Goal: Communication & Community: Answer question/provide support

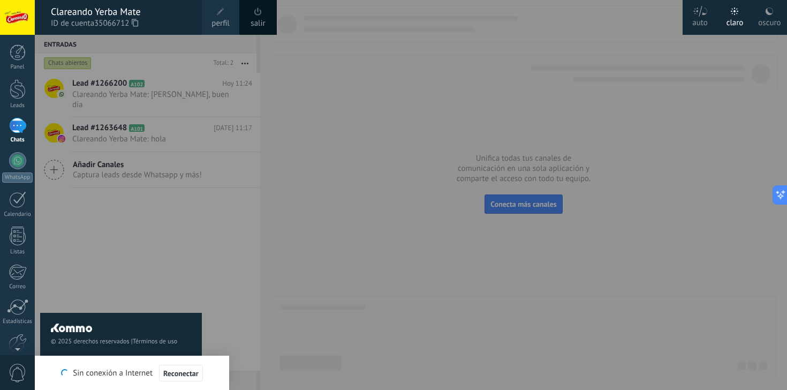
click at [110, 14] on div "Clareando Yerba Mate" at bounding box center [121, 12] width 140 height 12
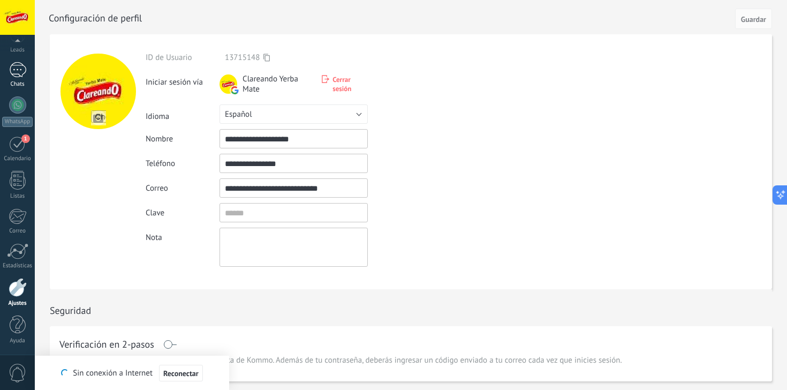
click at [17, 73] on div at bounding box center [17, 70] width 17 height 16
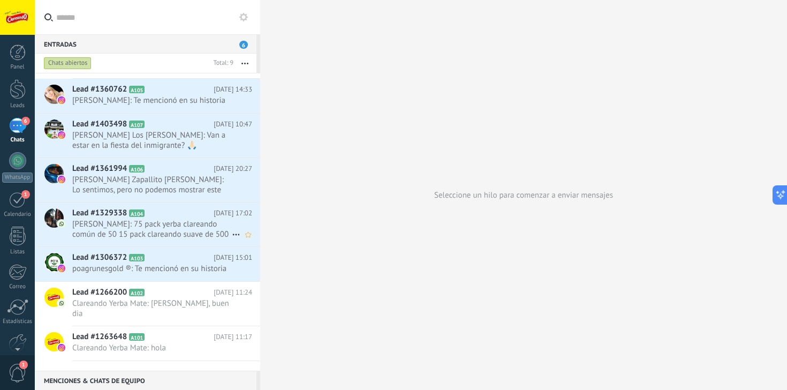
scroll to position [64, 0]
click at [156, 263] on icon at bounding box center [153, 257] width 11 height 11
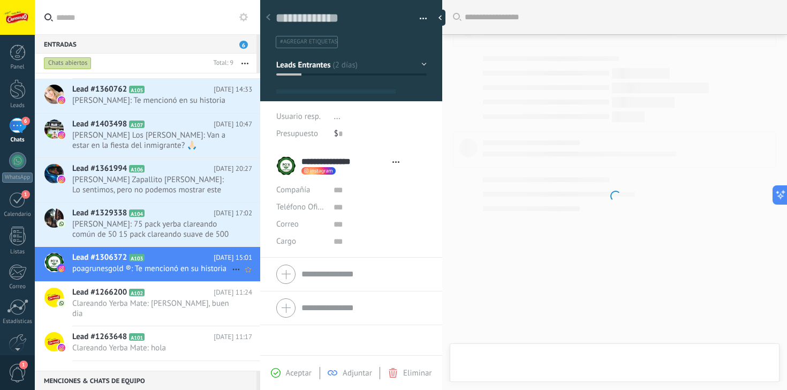
scroll to position [16, 0]
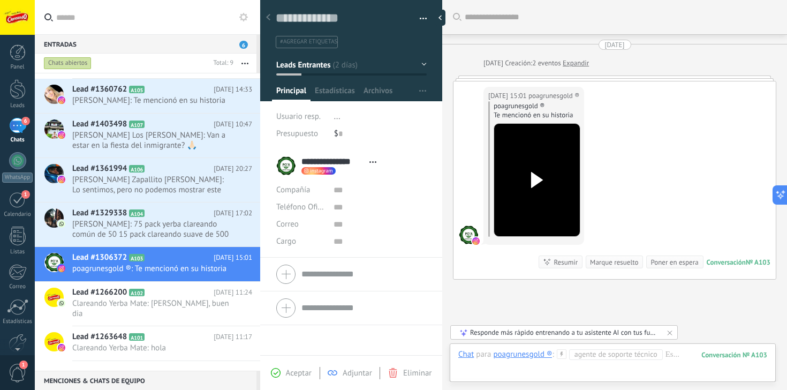
click at [531, 182] on use at bounding box center [537, 180] width 12 height 16
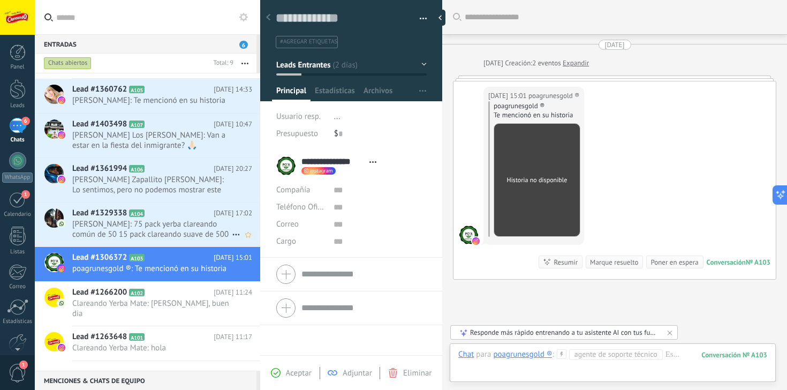
click at [120, 231] on span "[PERSON_NAME]: 75 pack yerba clareando común de 50 15 pack clareando suave de 5…" at bounding box center [151, 229] width 159 height 20
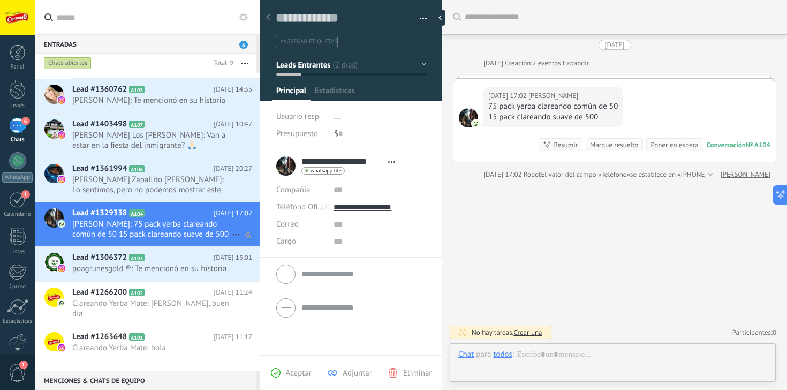
scroll to position [16, 0]
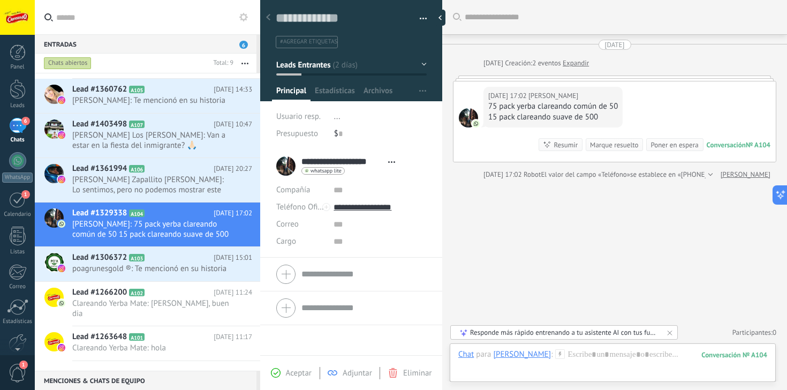
click at [570, 101] on span "[PERSON_NAME]" at bounding box center [553, 95] width 50 height 11
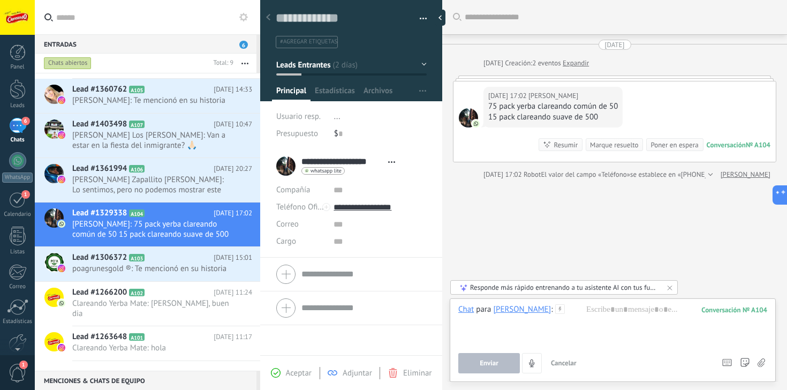
click at [647, 115] on div "[DATE] 17:02 [PERSON_NAME] 75 pack yerba clareando común de 50 15 pack clareand…" at bounding box center [614, 121] width 322 height 80
click at [734, 147] on div "Conversación" at bounding box center [725, 144] width 39 height 9
click at [174, 195] on span "[PERSON_NAME] Zapallito [PERSON_NAME]: Lo sentimos, pero no podemos mostrar est…" at bounding box center [151, 184] width 159 height 20
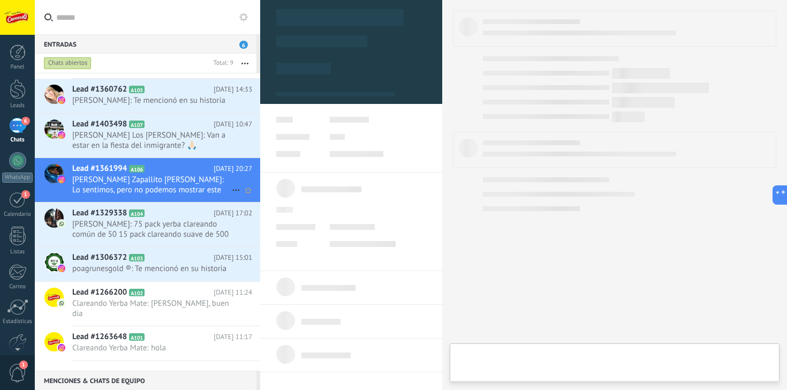
scroll to position [16, 0]
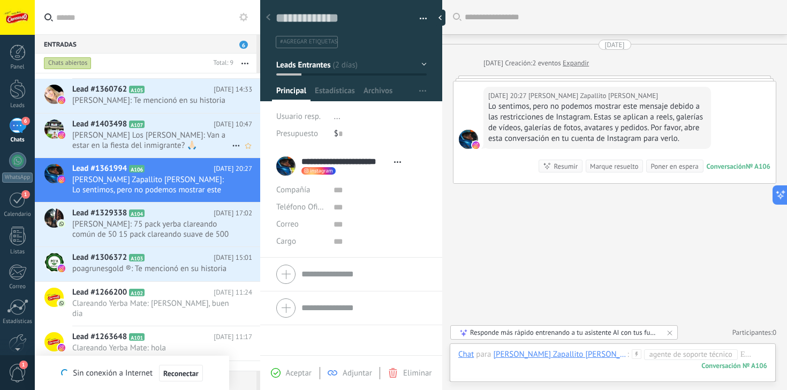
click at [196, 140] on span "[PERSON_NAME] Los [PERSON_NAME]: Van a estar en la fiesta del inmigrante? 🙏🏻" at bounding box center [151, 140] width 159 height 20
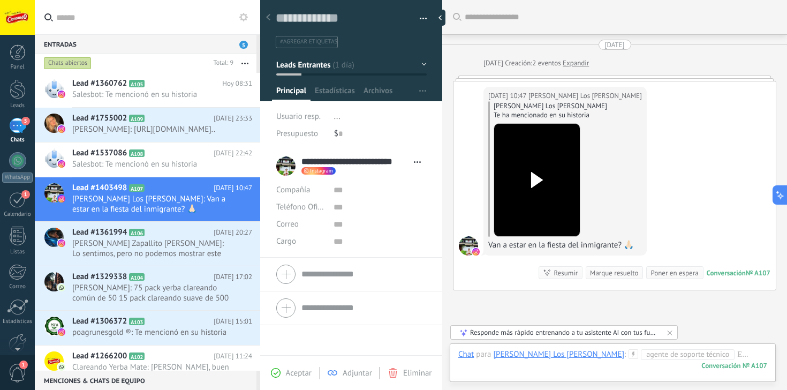
click at [561, 167] on div at bounding box center [537, 180] width 60 height 79
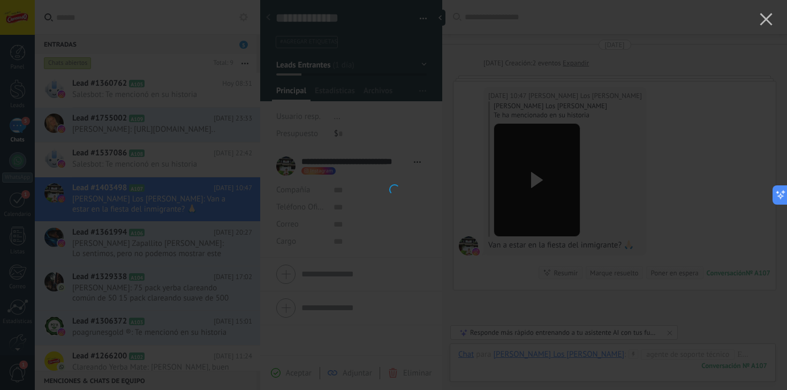
scroll to position [2, 0]
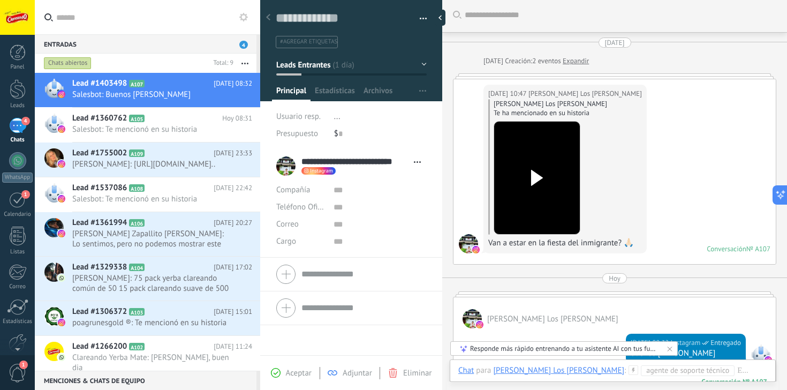
click at [539, 181] on icon at bounding box center [536, 178] width 22 height 16
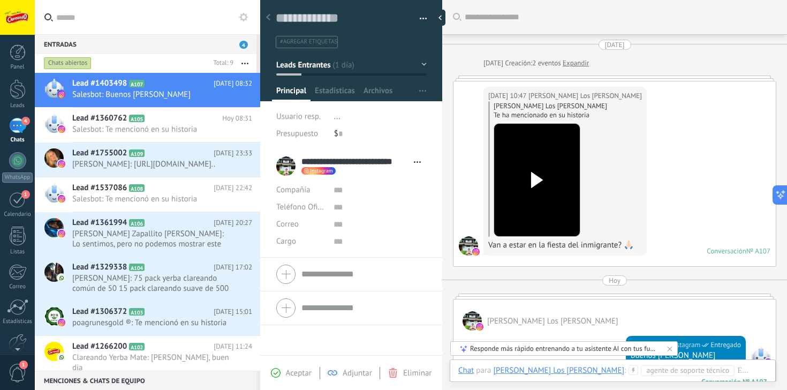
scroll to position [0, 0]
click at [587, 319] on span "[PERSON_NAME] Los [PERSON_NAME]" at bounding box center [552, 321] width 131 height 10
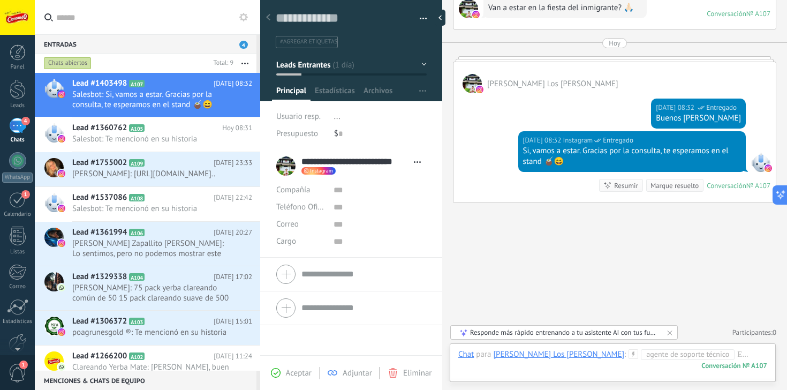
scroll to position [237, 0]
click at [155, 167] on icon at bounding box center [153, 162] width 11 height 11
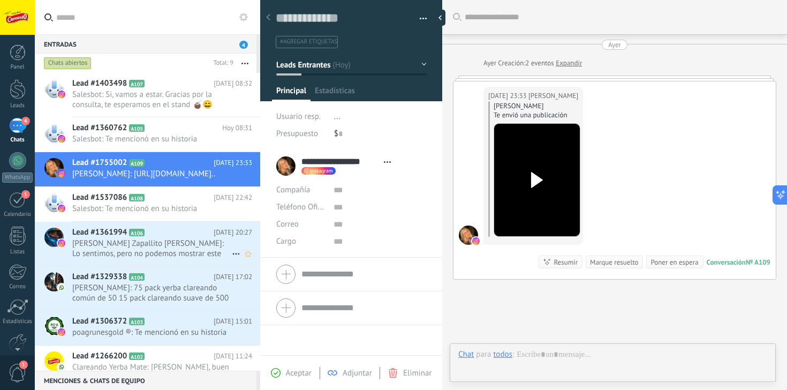
scroll to position [16, 0]
click at [179, 238] on h2 "Lead #1361994 A106" at bounding box center [142, 232] width 141 height 11
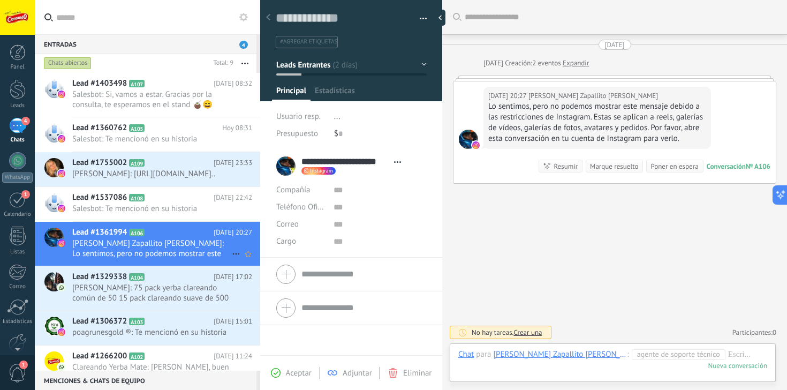
scroll to position [16, 0]
click at [214, 165] on h2 "Lead #1755002 A109" at bounding box center [142, 162] width 141 height 11
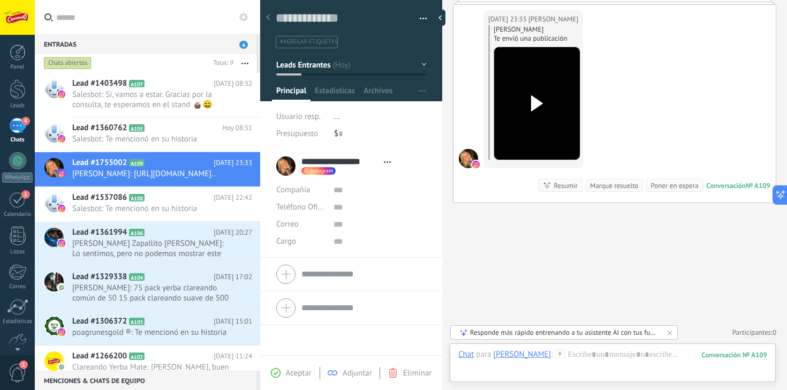
scroll to position [77, 0]
click at [620, 361] on div at bounding box center [612, 365] width 309 height 32
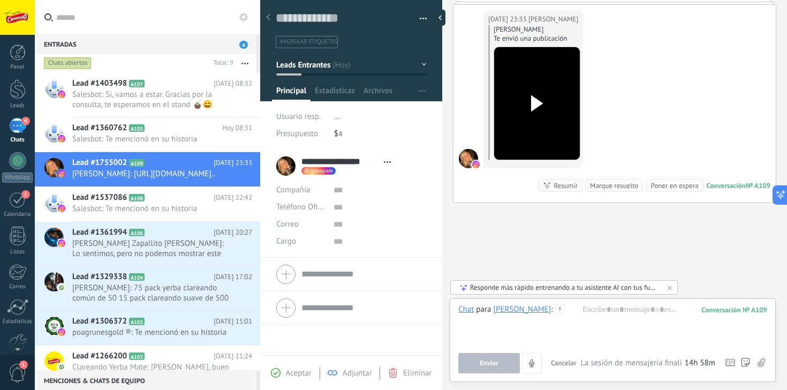
click at [629, 234] on div "Buscar Carga más [DATE] [DATE] Creación: 2 eventos Expandir [DATE] 23:33 [PERSO…" at bounding box center [614, 156] width 345 height 466
click at [154, 238] on icon at bounding box center [153, 232] width 11 height 11
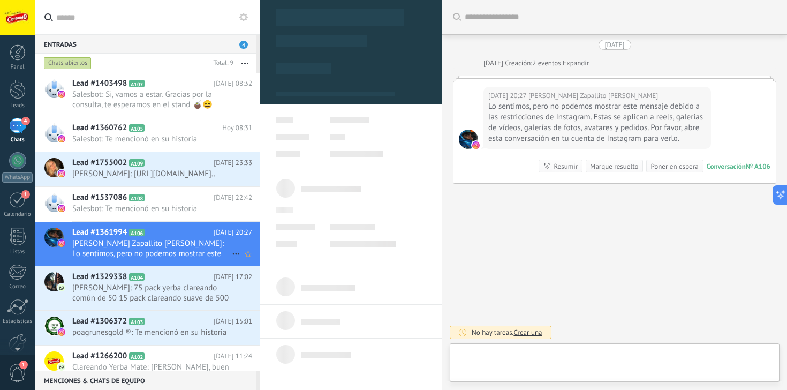
scroll to position [16, 0]
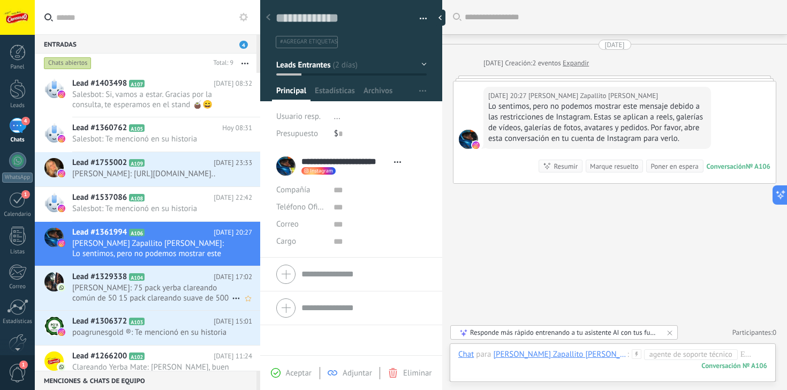
click at [158, 300] on span "[PERSON_NAME]: 75 pack yerba clareando común de 50 15 pack clareando suave de 5…" at bounding box center [151, 293] width 159 height 20
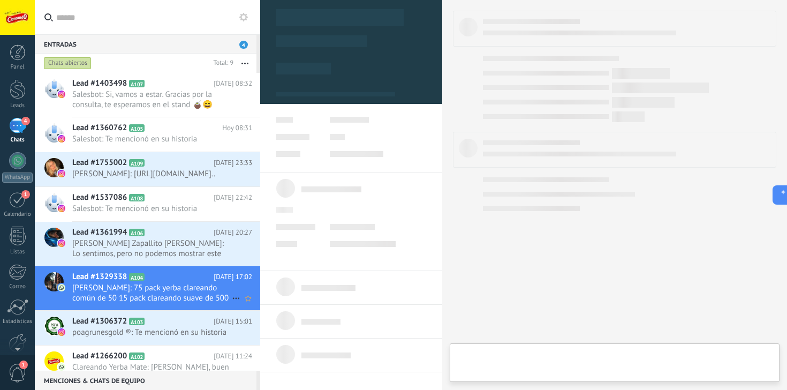
scroll to position [16, 0]
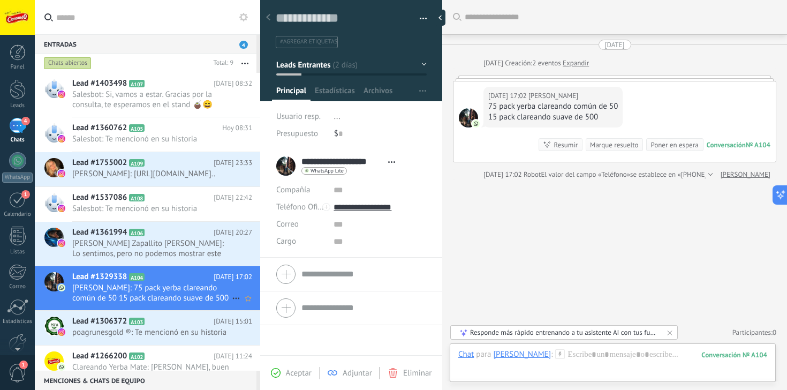
click at [87, 282] on span "Lead #1329338" at bounding box center [99, 276] width 55 height 11
click at [95, 337] on span "poagrunesgold ®: Te mencionó en su historia" at bounding box center [151, 332] width 159 height 10
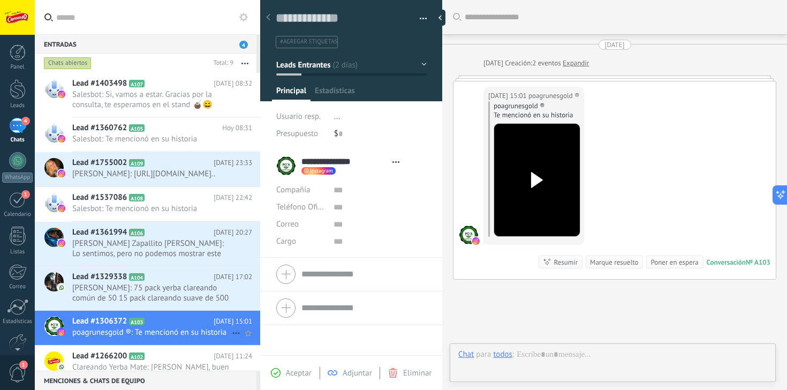
type textarea "**********"
click at [95, 337] on span "poagrunesgold ®: Te mencionó en su historia" at bounding box center [151, 332] width 159 height 10
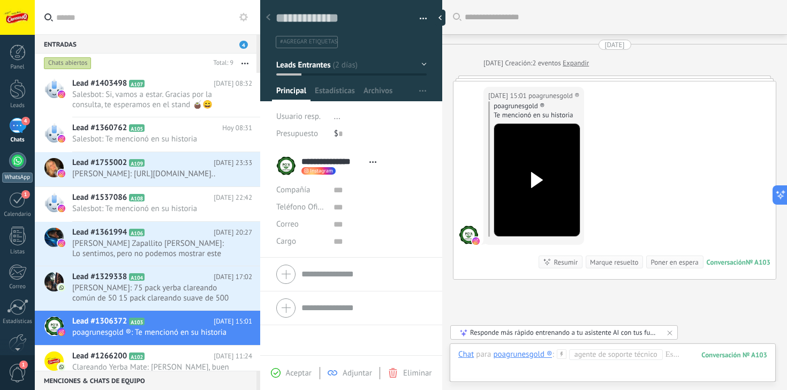
click at [15, 166] on div at bounding box center [17, 160] width 17 height 17
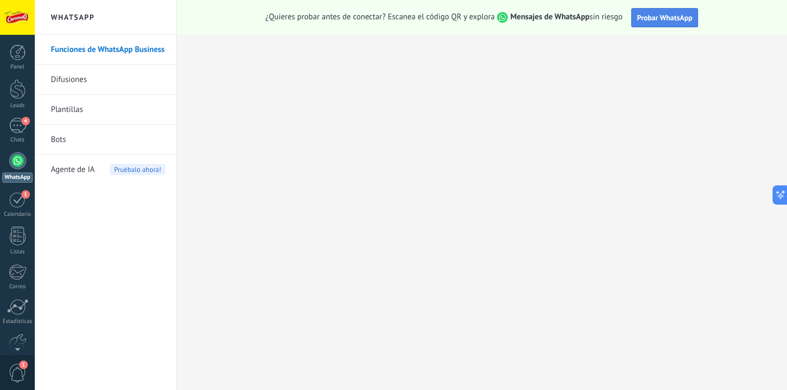
click at [688, 20] on span "Probar WhatsApp" at bounding box center [665, 18] width 56 height 10
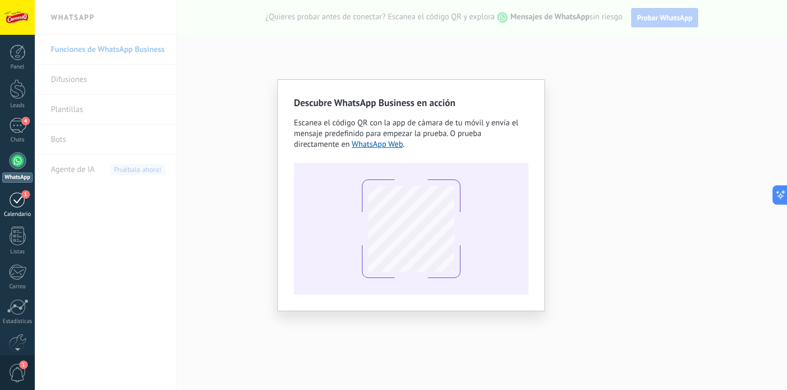
click at [16, 203] on div "1" at bounding box center [17, 199] width 17 height 17
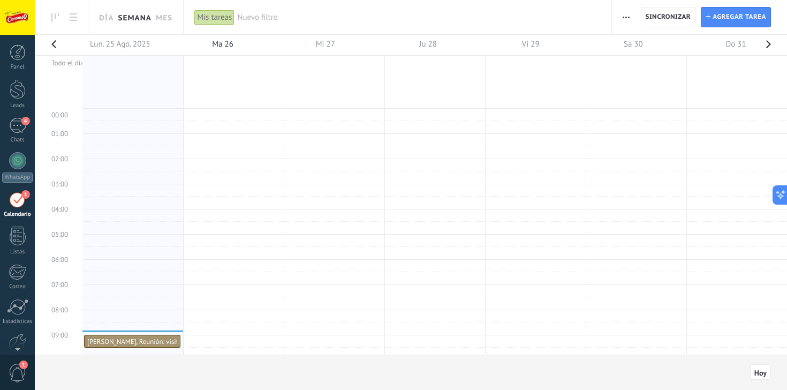
scroll to position [202, 0]
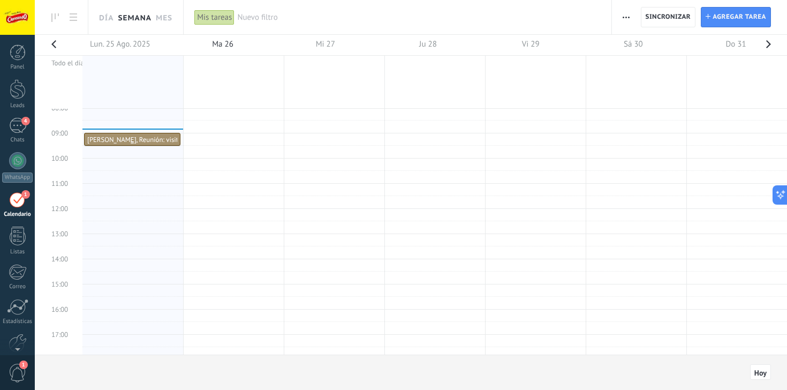
click at [142, 141] on div at bounding box center [132, 143] width 95 height 4
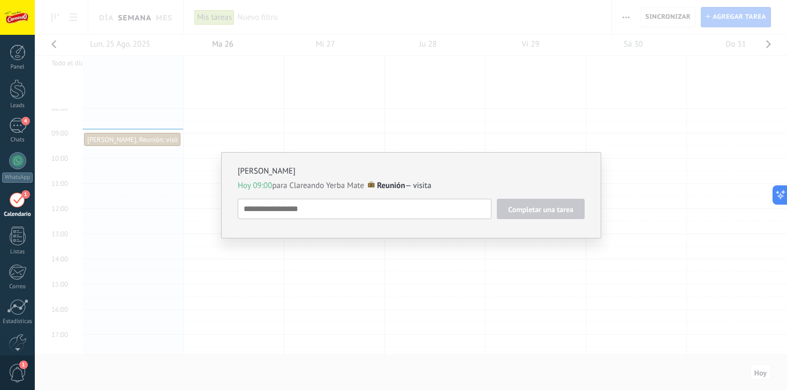
click at [374, 100] on div "Francisco Hoy 09:00 para Clareando Yerba Mate Reunión — visita Completar una ta…" at bounding box center [411, 195] width 752 height 390
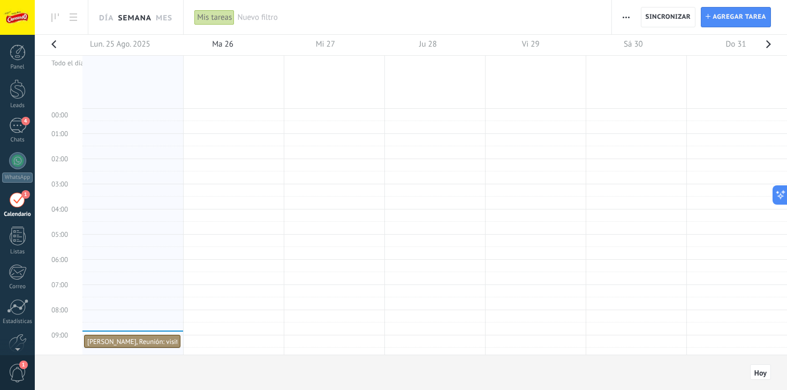
scroll to position [0, 0]
click at [234, 159] on td at bounding box center [434, 164] width 704 height 13
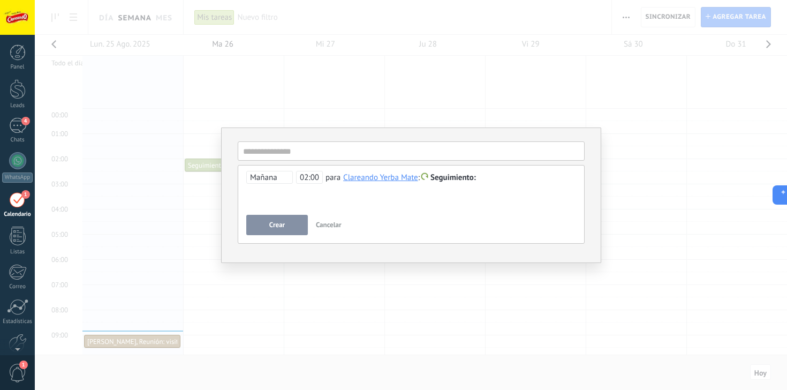
click at [329, 225] on span "Cancelar" at bounding box center [329, 224] width 26 height 9
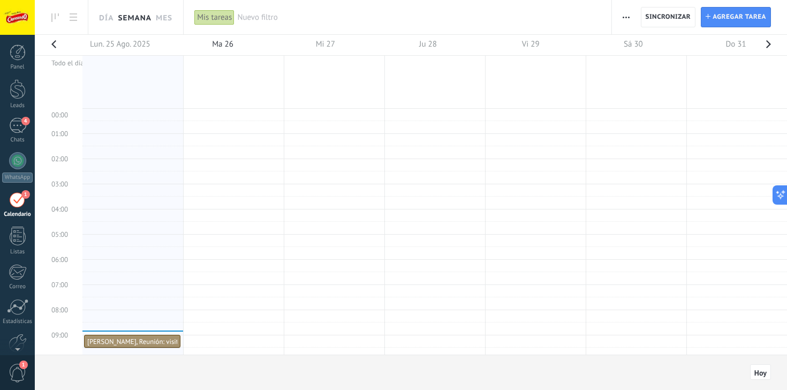
click at [225, 47] on div at bounding box center [411, 45] width 736 height 20
click at [223, 204] on td at bounding box center [434, 202] width 704 height 13
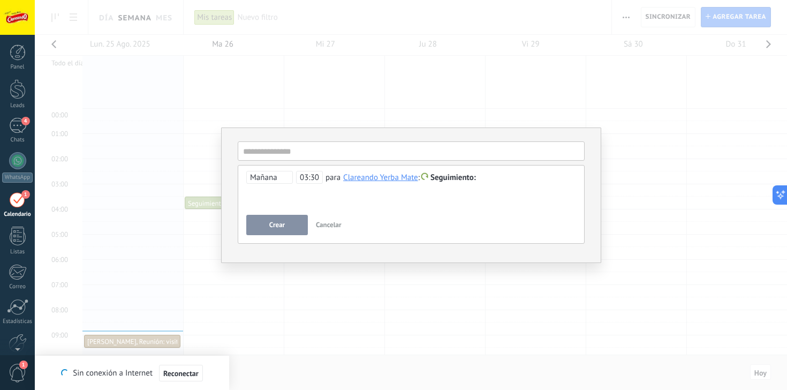
click at [330, 222] on span "Cancelar" at bounding box center [329, 224] width 26 height 9
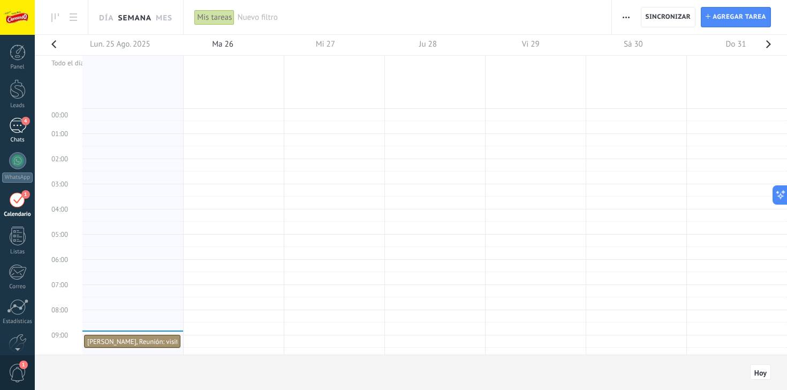
click at [26, 132] on link "4 Chats" at bounding box center [17, 131] width 35 height 26
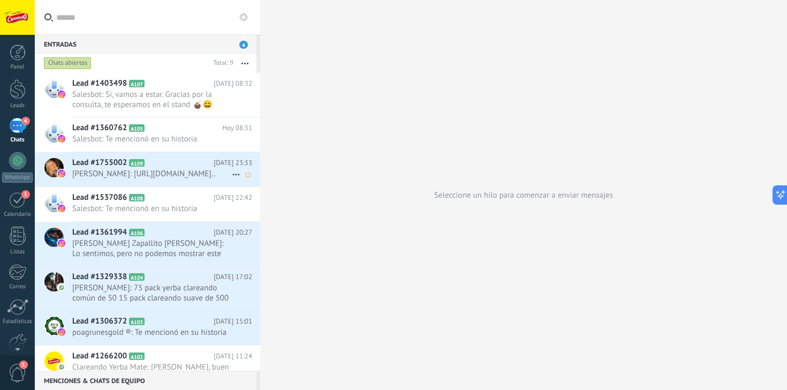
click at [162, 179] on span "[PERSON_NAME]: [URL][DOMAIN_NAME].." at bounding box center [151, 174] width 159 height 10
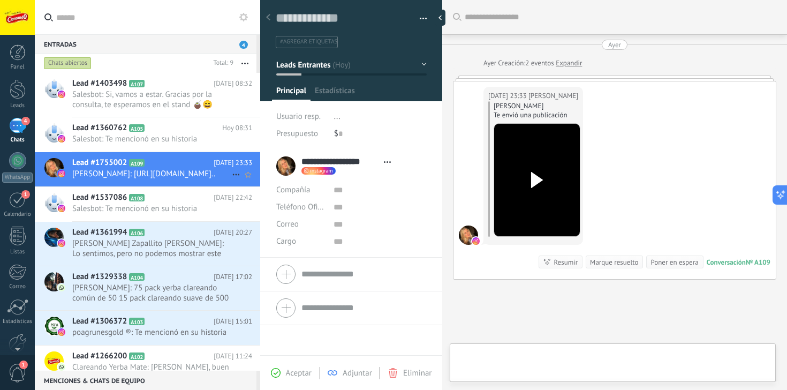
scroll to position [16, 0]
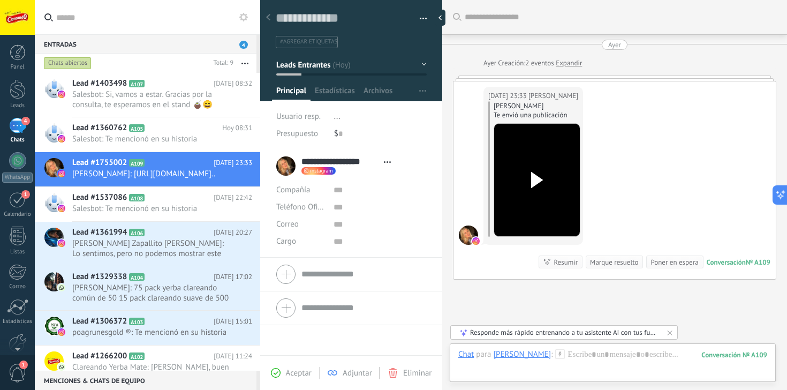
click at [279, 377] on div "Aceptar Adjuntar Eliminar" at bounding box center [351, 373] width 177 height 12
click at [279, 372] on icon at bounding box center [276, 373] width 10 height 10
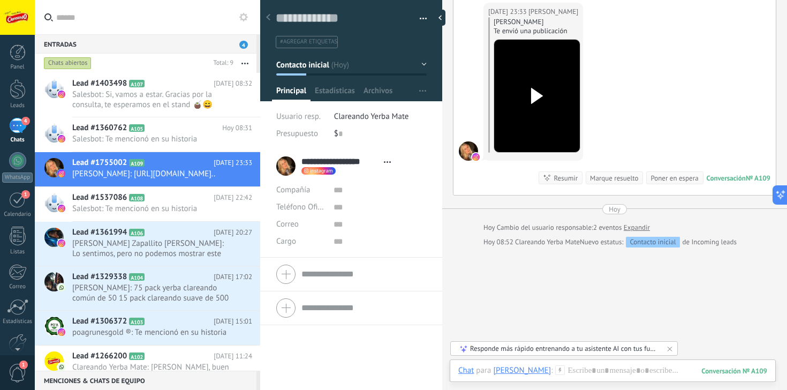
scroll to position [80, 0]
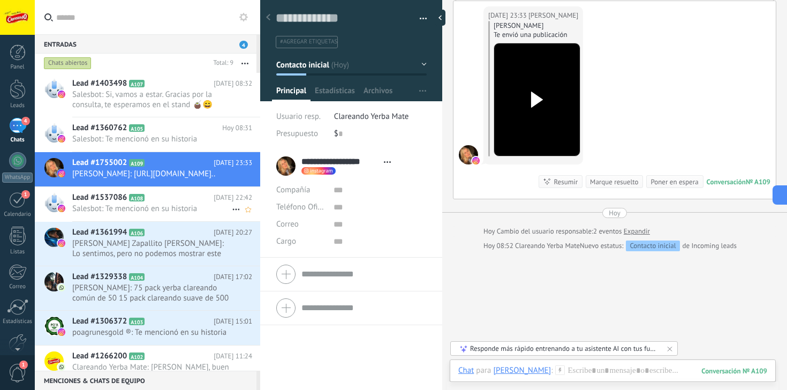
click at [151, 220] on div "Lead #1537086 A108 Ayer 22:42 Salesbot: Te mencionó en su historia" at bounding box center [166, 204] width 188 height 34
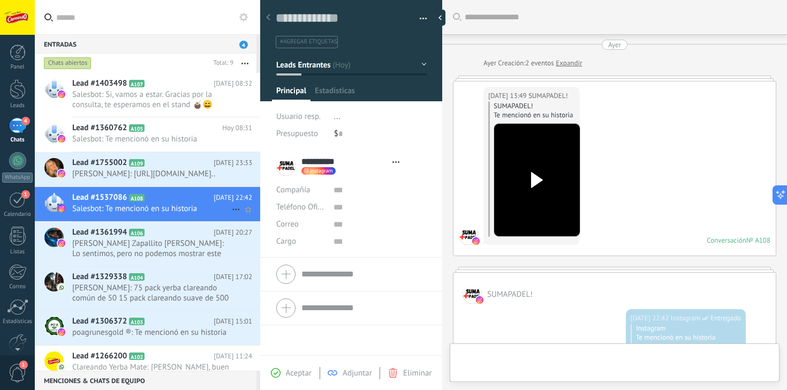
scroll to position [187, 0]
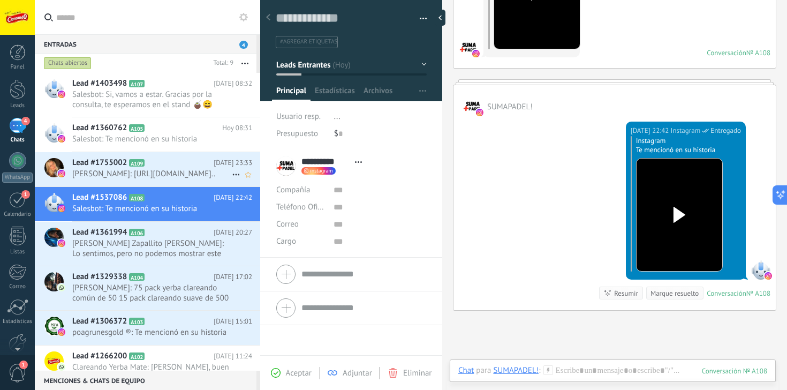
click at [175, 165] on h2 "Lead #1755002 A109" at bounding box center [142, 162] width 141 height 11
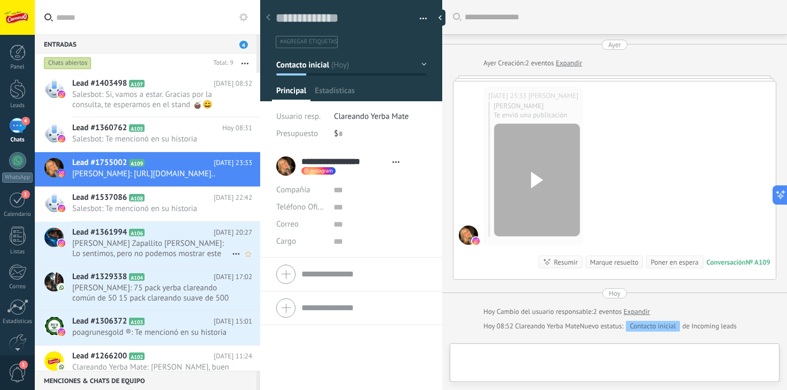
scroll to position [16, 0]
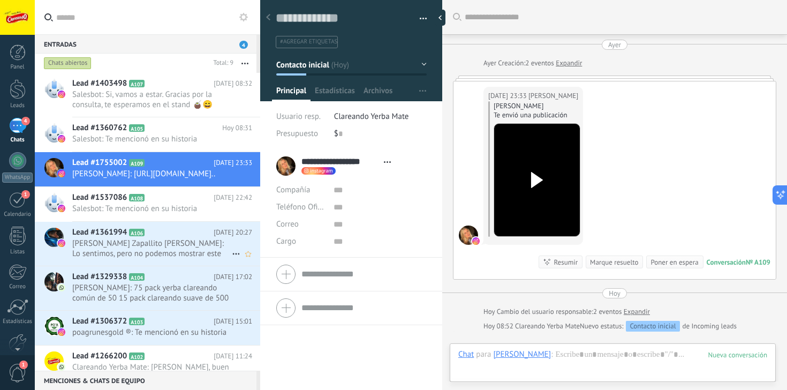
click at [160, 238] on h2 "Lead #1361994 A106" at bounding box center [142, 232] width 141 height 11
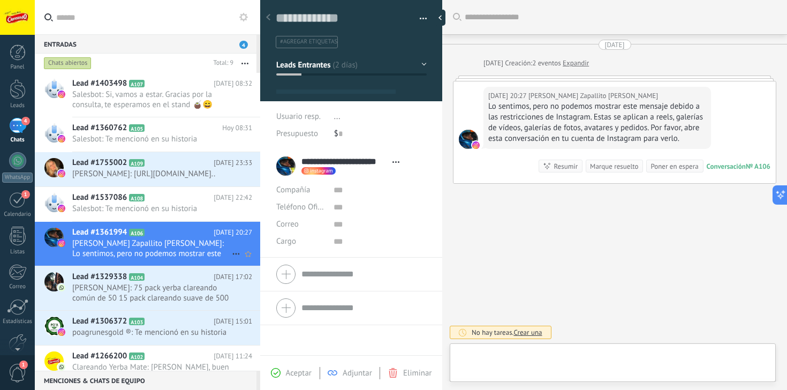
scroll to position [16, 0]
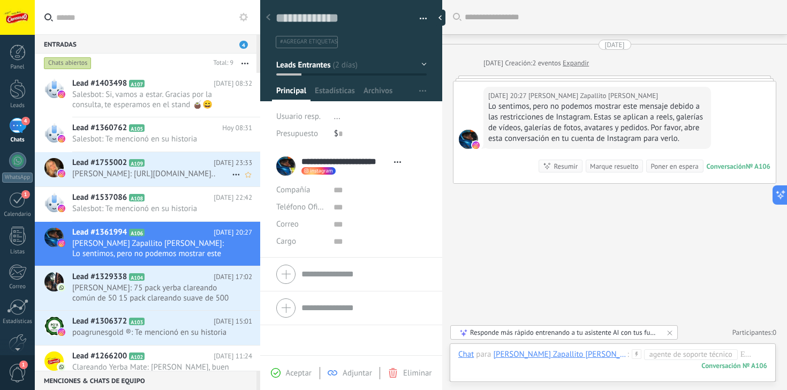
click at [161, 171] on span "[PERSON_NAME]: [URL][DOMAIN_NAME].." at bounding box center [151, 174] width 159 height 10
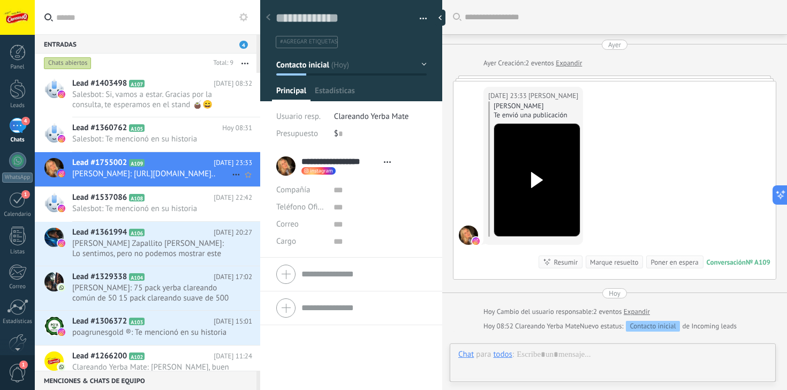
scroll to position [16, 0]
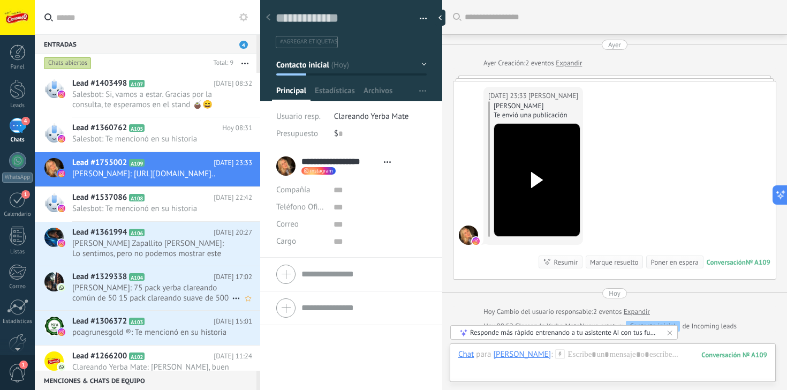
click at [195, 303] on span "[PERSON_NAME]: 75 pack yerba clareando común de 50 15 pack clareando suave de 5…" at bounding box center [151, 293] width 159 height 20
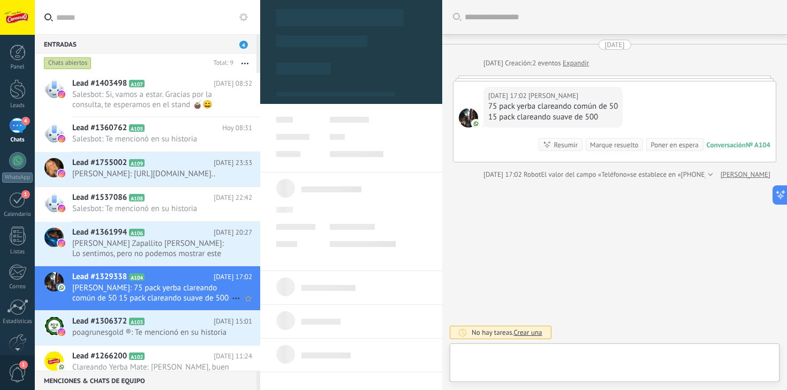
type textarea "**********"
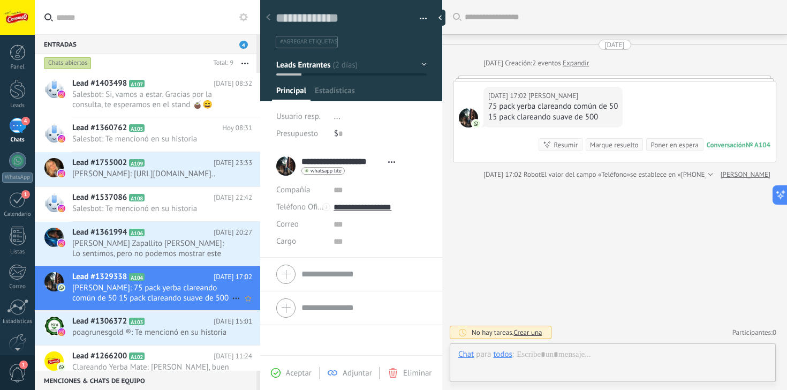
scroll to position [16, 0]
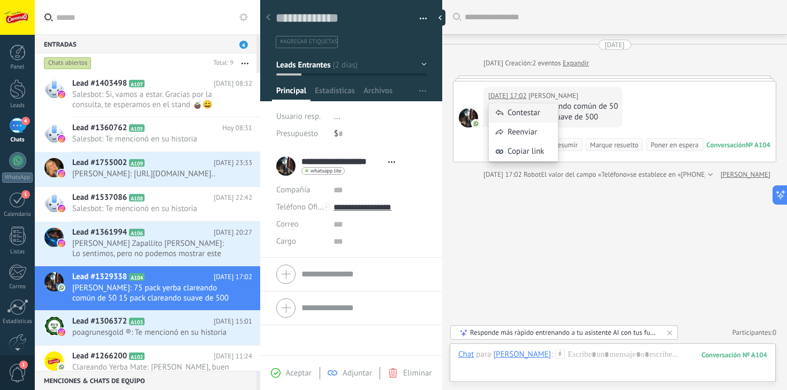
click at [528, 114] on div "Contestar" at bounding box center [523, 112] width 69 height 19
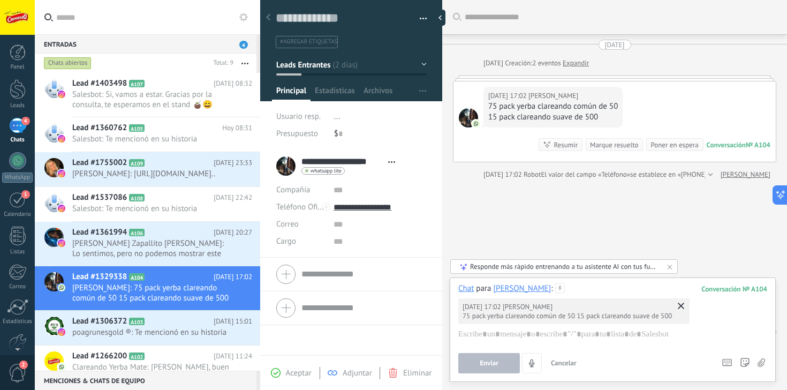
click at [330, 66] on span "Leads Entrantes" at bounding box center [303, 64] width 54 height 10
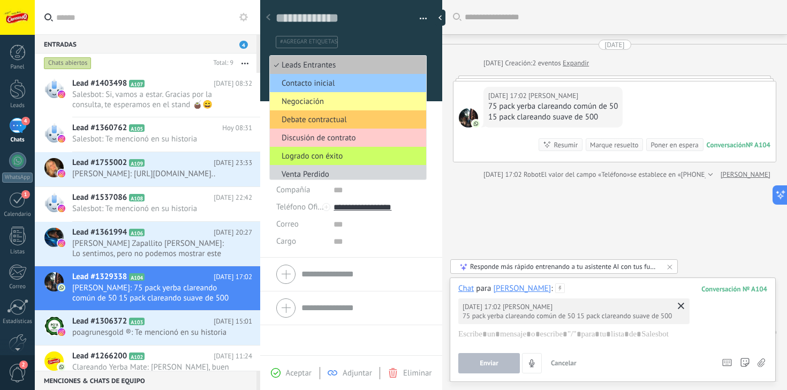
click at [395, 37] on ul "#agregar etiquetas" at bounding box center [349, 42] width 149 height 14
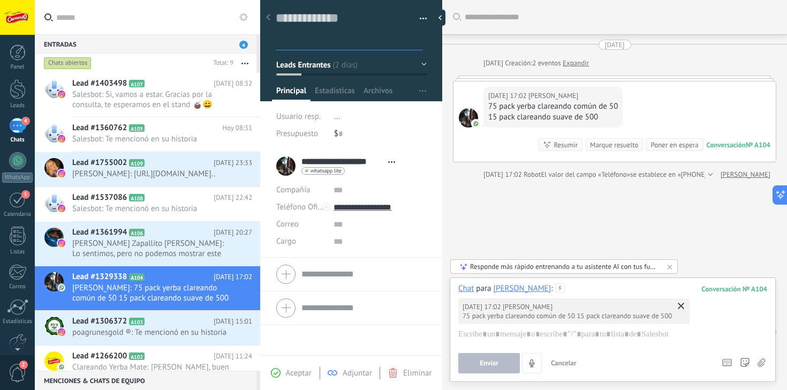
click at [411, 133] on div "$ 0" at bounding box center [380, 133] width 93 height 17
drag, startPoint x: 461, startPoint y: 314, endPoint x: 675, endPoint y: 316, distance: 213.5
click at [674, 317] on div "22/08/2025 17:02 Ruben Dario Aveldaño 75 pack yerba clareando común de 50 15 pa…" at bounding box center [573, 311] width 231 height 26
drag, startPoint x: 467, startPoint y: 316, endPoint x: 552, endPoint y: 310, distance: 85.9
click at [554, 312] on div "75 pack yerba clareando común de 50 15 pack clareando suave de 500" at bounding box center [566, 315] width 209 height 9
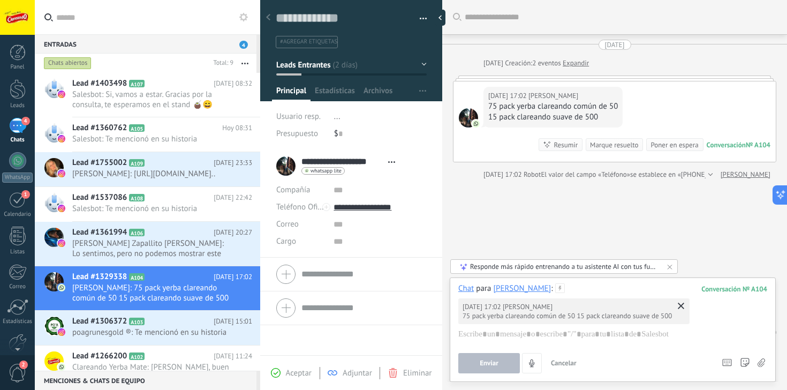
click at [568, 318] on div "75 pack yerba clareando común de 50 15 pack clareando suave de 500" at bounding box center [566, 315] width 209 height 9
drag, startPoint x: 574, startPoint y: 318, endPoint x: 566, endPoint y: 317, distance: 8.2
click at [566, 317] on div "75 pack yerba clareando común de 50 15 pack clareando suave de 500" at bounding box center [566, 315] width 209 height 9
click at [9, 169] on link "WhatsApp" at bounding box center [17, 167] width 35 height 31
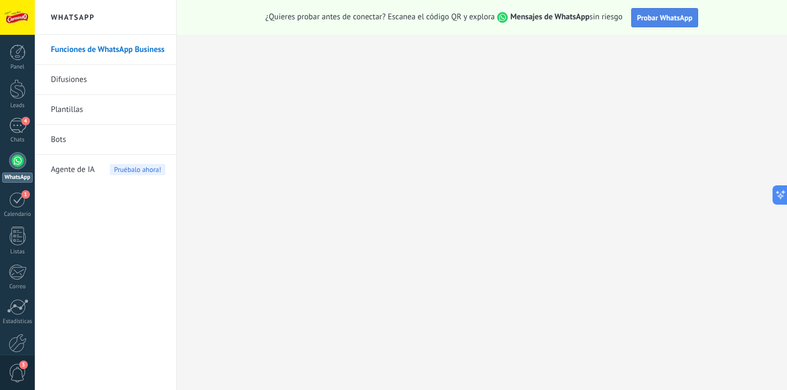
click at [668, 20] on span "Probar WhatsApp" at bounding box center [665, 18] width 56 height 10
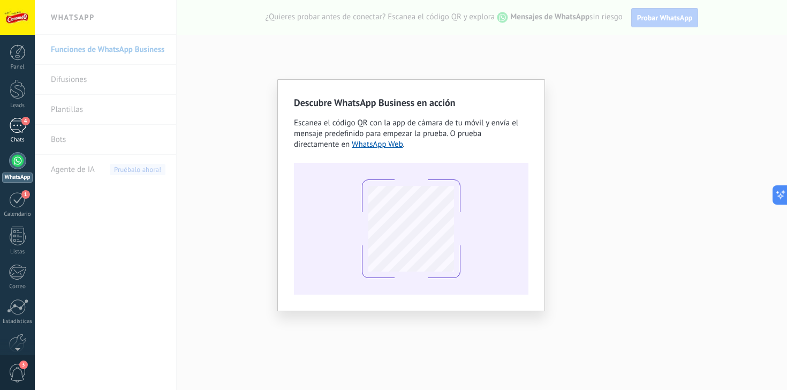
click at [20, 130] on div "4" at bounding box center [17, 126] width 17 height 16
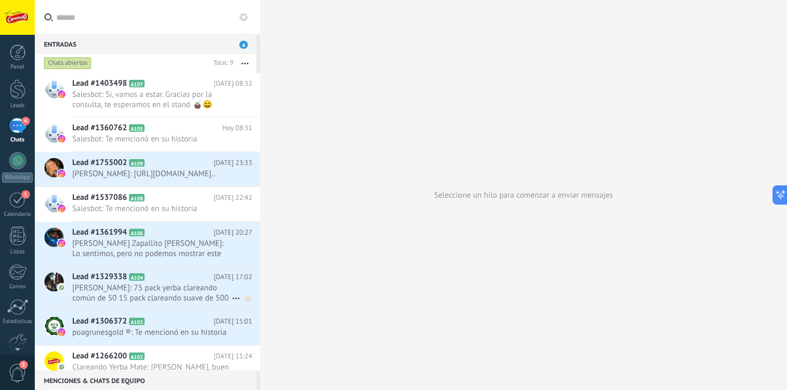
click at [164, 282] on h2 "Lead #1329338 A104" at bounding box center [142, 276] width 141 height 11
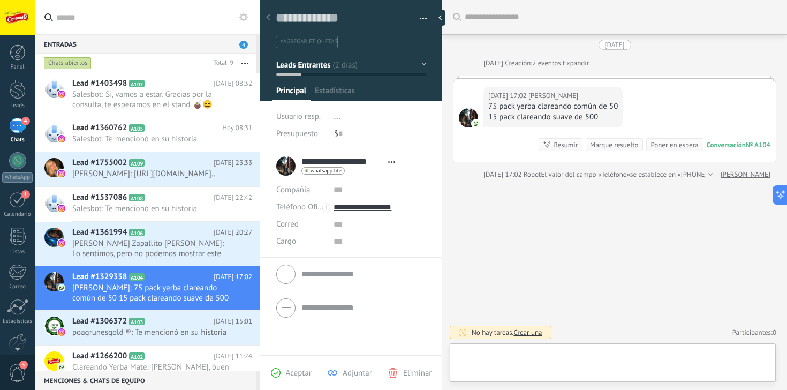
scroll to position [16, 0]
